Goal: Information Seeking & Learning: Learn about a topic

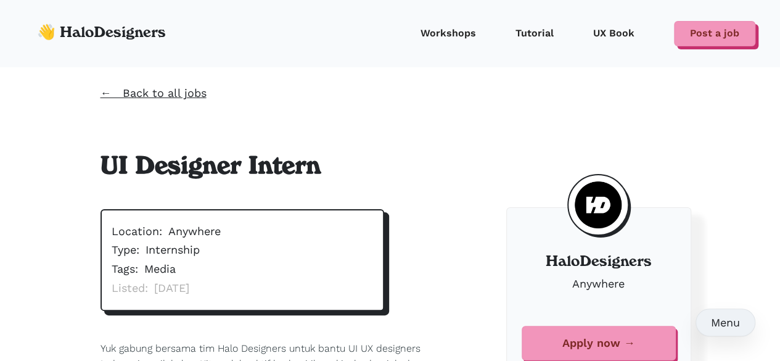
click at [149, 91] on link "← Back to all jobs" at bounding box center [154, 92] width 106 height 13
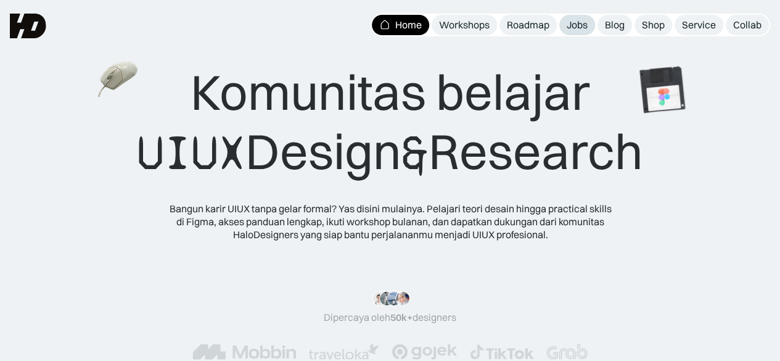
click at [577, 27] on div "Jobs" at bounding box center [577, 25] width 21 height 13
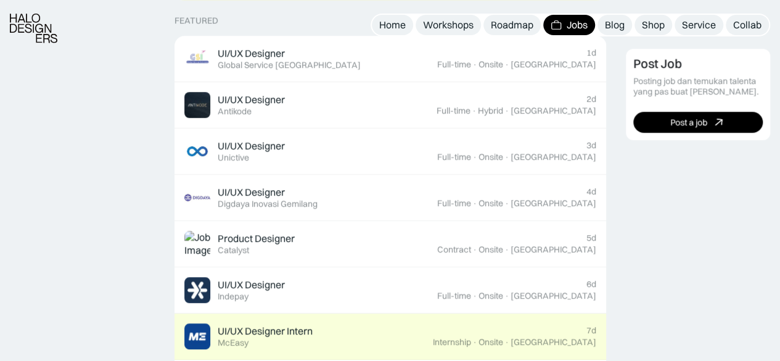
scroll to position [495, 0]
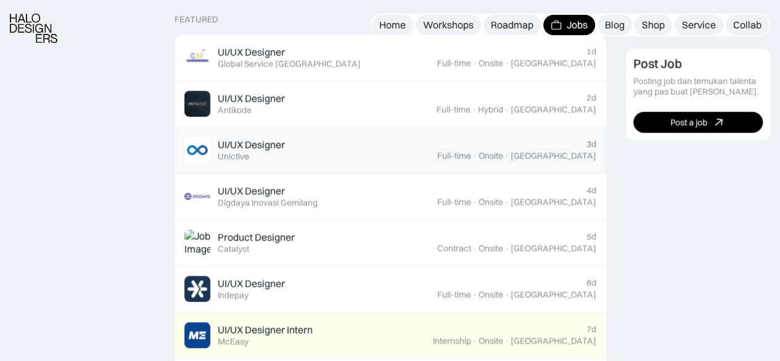
click at [403, 155] on div "UI/UX Designer Featured Unictive" at bounding box center [310, 150] width 253 height 26
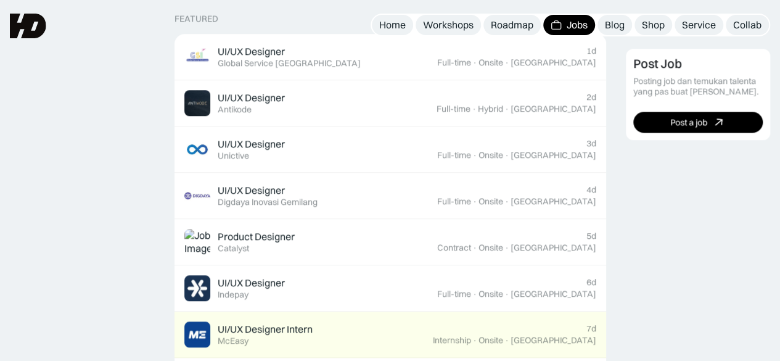
scroll to position [496, 0]
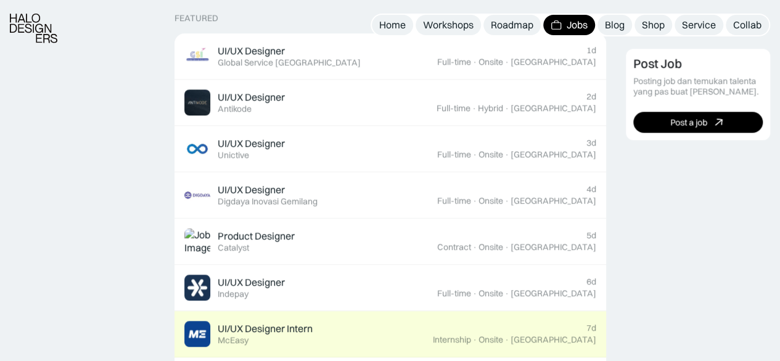
click at [385, 329] on div "UI/UX Designer Intern Featured McEasy" at bounding box center [308, 334] width 249 height 26
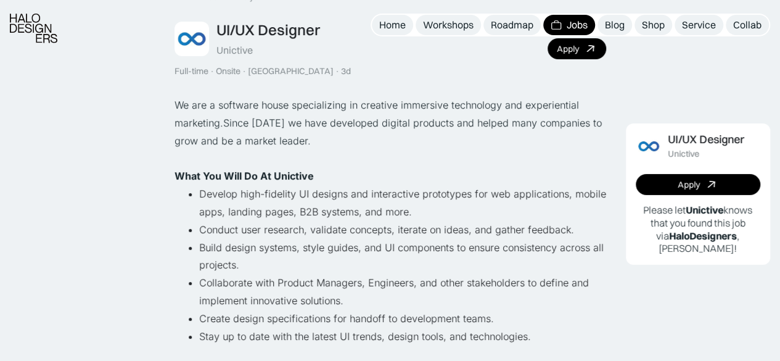
scroll to position [76, 0]
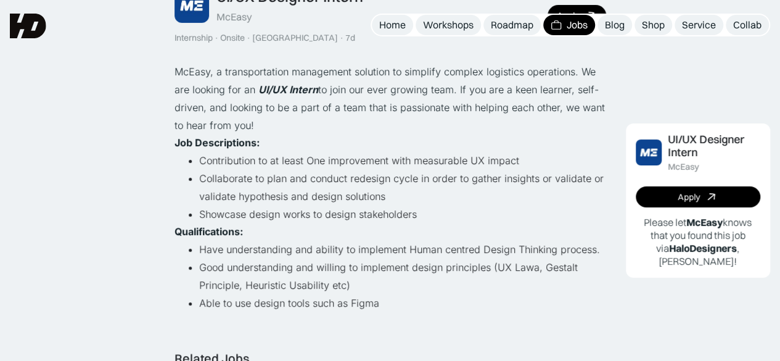
scroll to position [91, 0]
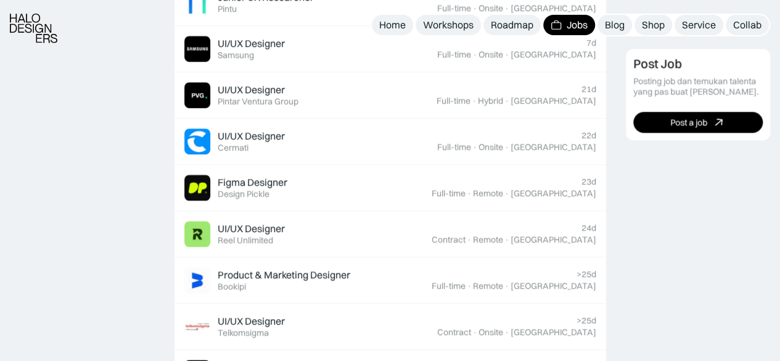
scroll to position [875, 0]
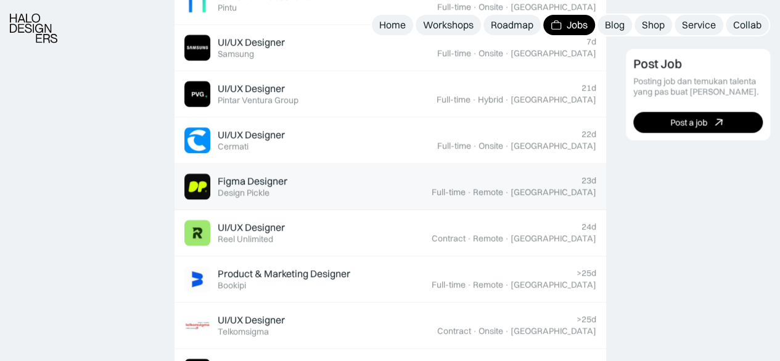
click at [426, 187] on div "Figma Designer Featured Design Pickle" at bounding box center [307, 186] width 247 height 26
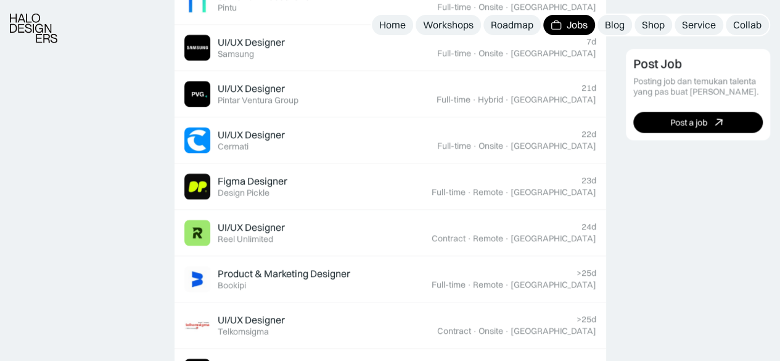
scroll to position [1010, 0]
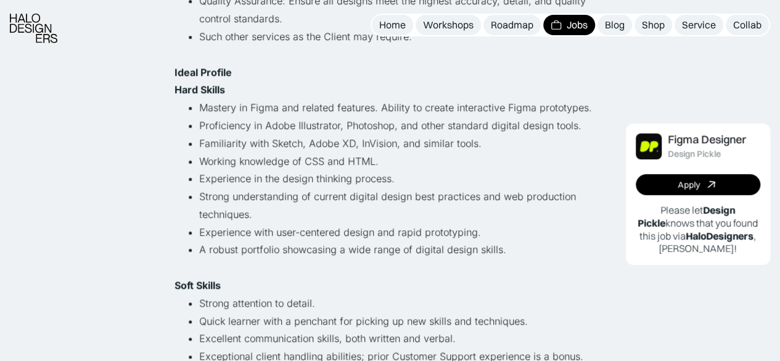
scroll to position [519, 0]
